Goal: Information Seeking & Learning: Understand process/instructions

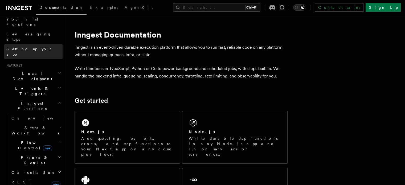
scroll to position [72, 0]
click at [36, 83] on h2 "Events & Triggers" at bounding box center [33, 90] width 58 height 15
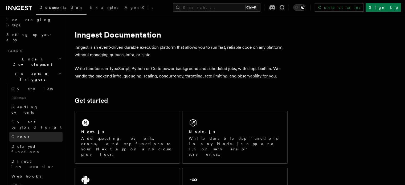
scroll to position [87, 0]
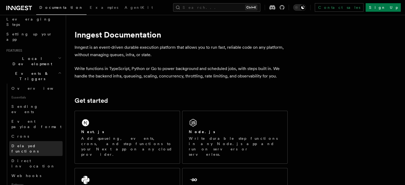
click at [32, 141] on link "Delayed functions" at bounding box center [35, 148] width 53 height 15
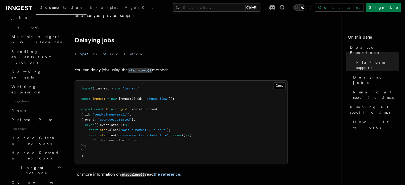
scroll to position [277, 0]
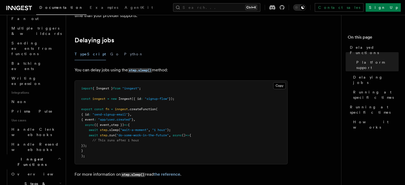
click at [39, 179] on h2 "Steps & Workflows" at bounding box center [35, 186] width 53 height 15
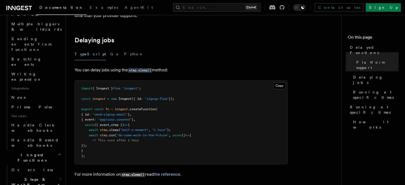
scroll to position [281, 0]
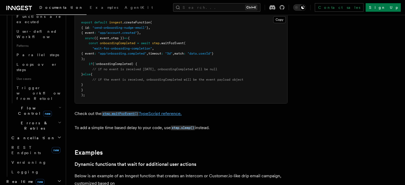
scroll to position [110, 0]
click at [134, 111] on link "step.waitForEvent() TypeScript reference." at bounding box center [141, 113] width 80 height 5
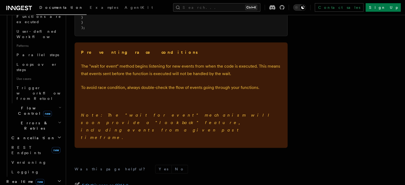
scroll to position [802, 0]
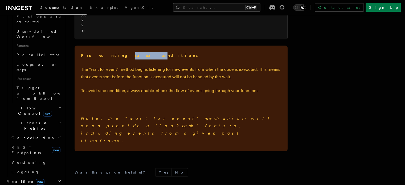
drag, startPoint x: 124, startPoint y: 57, endPoint x: 108, endPoint y: 59, distance: 15.8
click at [108, 59] on p "Preventing race conditions" at bounding box center [181, 55] width 200 height 7
click at [137, 69] on p "The "wait for event" method begins listening for new events from when the code …" at bounding box center [181, 73] width 200 height 15
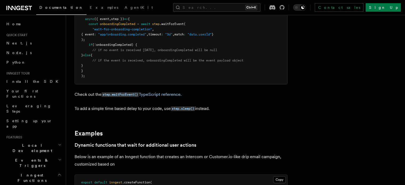
scroll to position [0, 0]
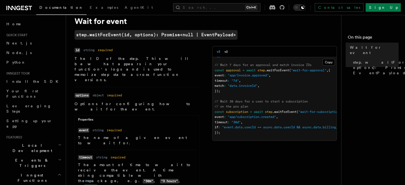
scroll to position [19, 0]
